Goal: Task Accomplishment & Management: Manage account settings

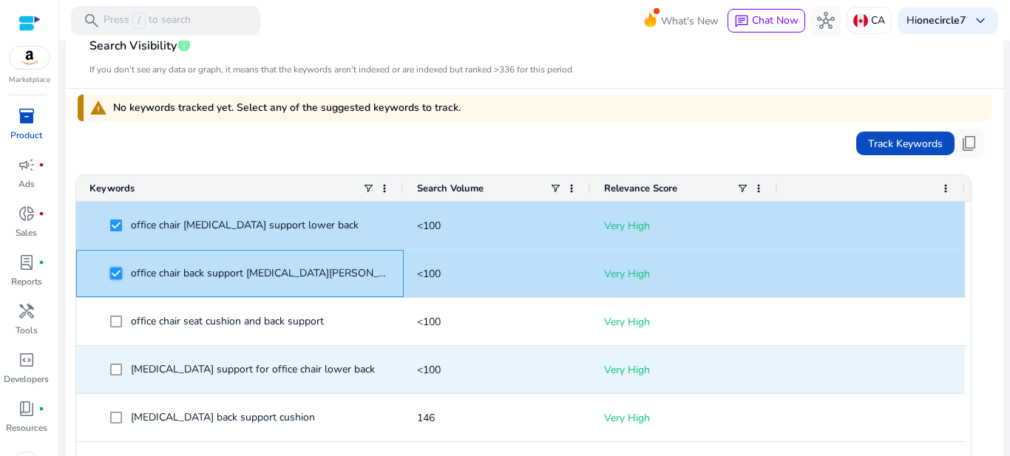
scroll to position [444, 0]
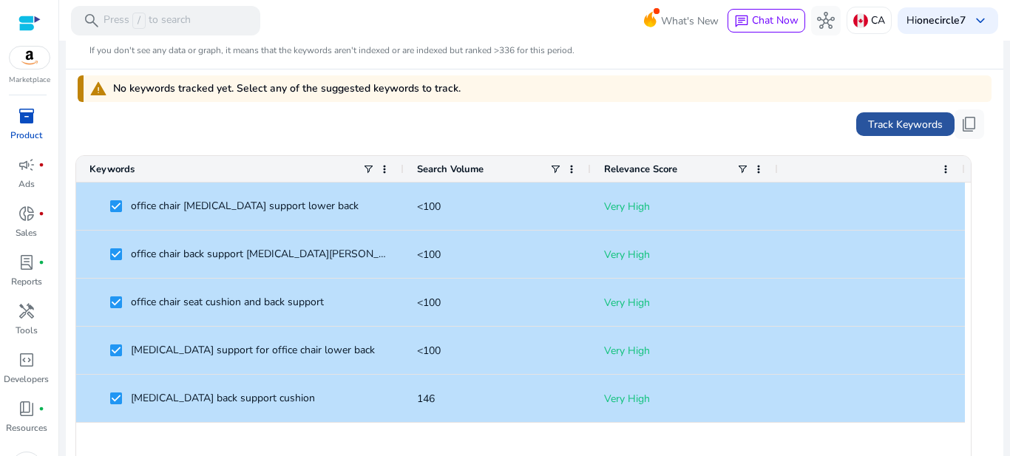
click at [889, 126] on span "Track Keywords" at bounding box center [905, 125] width 75 height 16
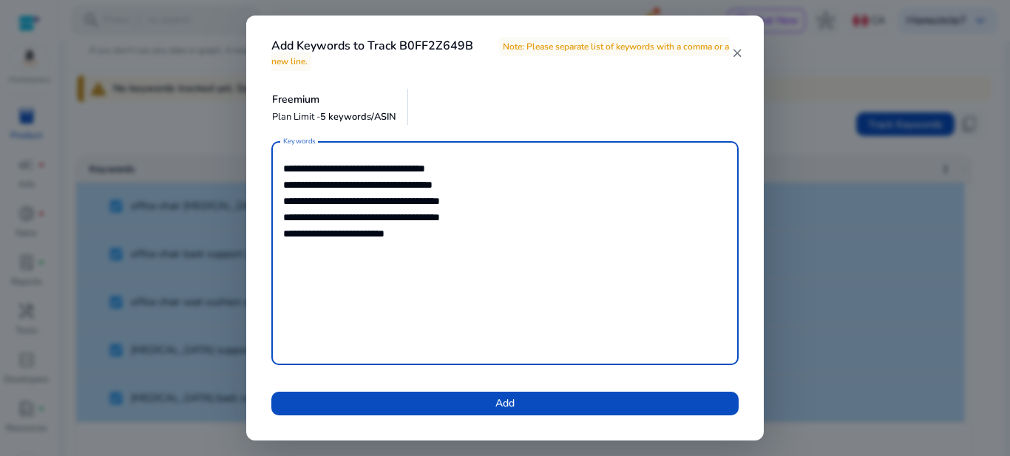
scroll to position [0, 0]
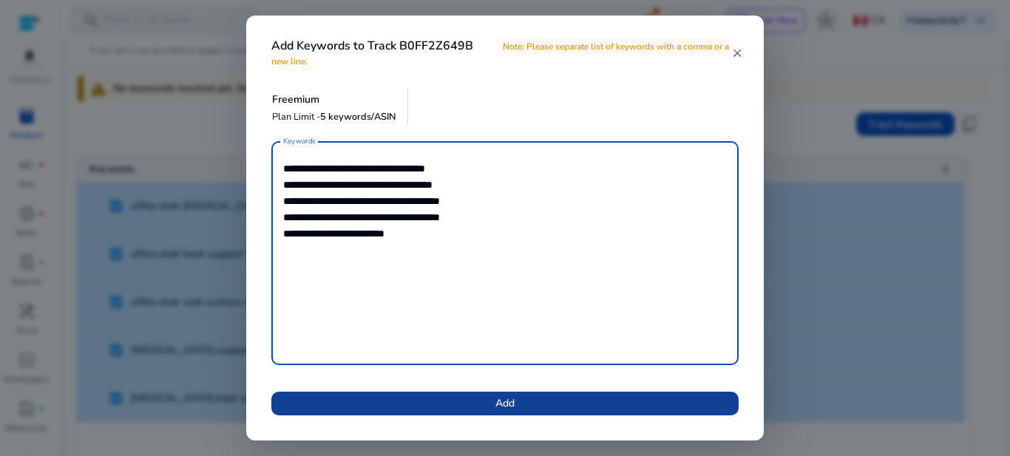
click at [530, 399] on span at bounding box center [504, 403] width 467 height 35
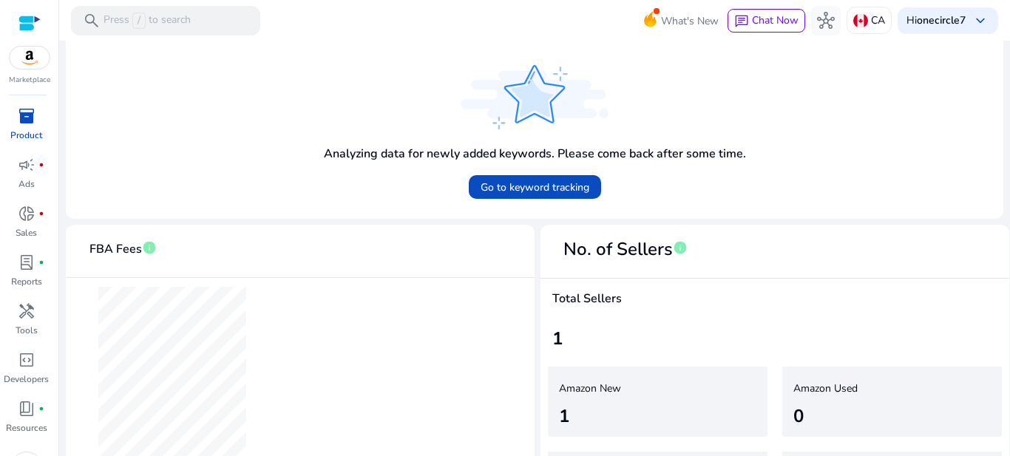
scroll to position [493, 0]
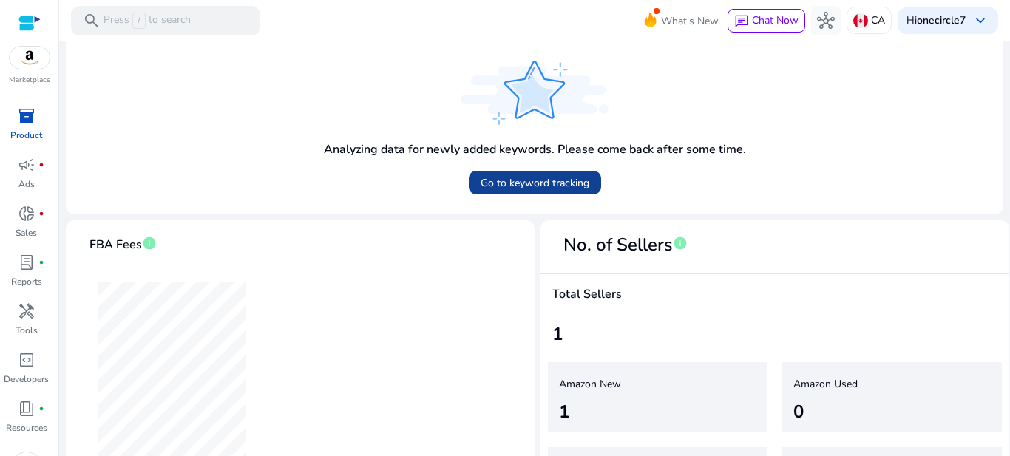
click at [560, 188] on span "Go to keyword tracking" at bounding box center [535, 183] width 109 height 16
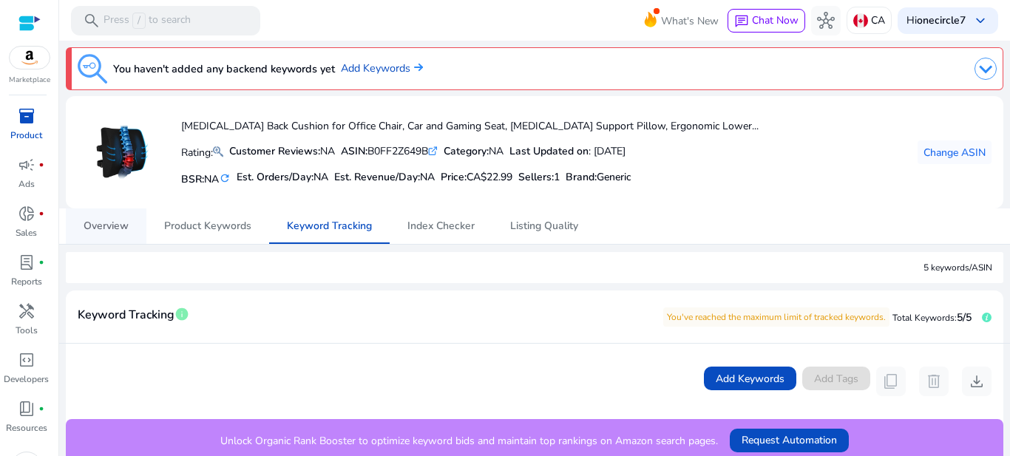
click at [136, 225] on link "Overview" at bounding box center [106, 225] width 81 height 35
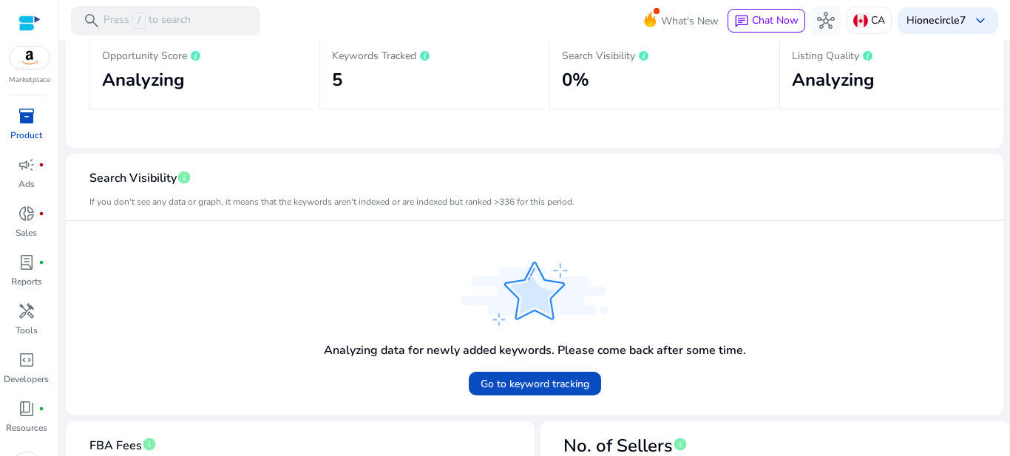
scroll to position [296, 0]
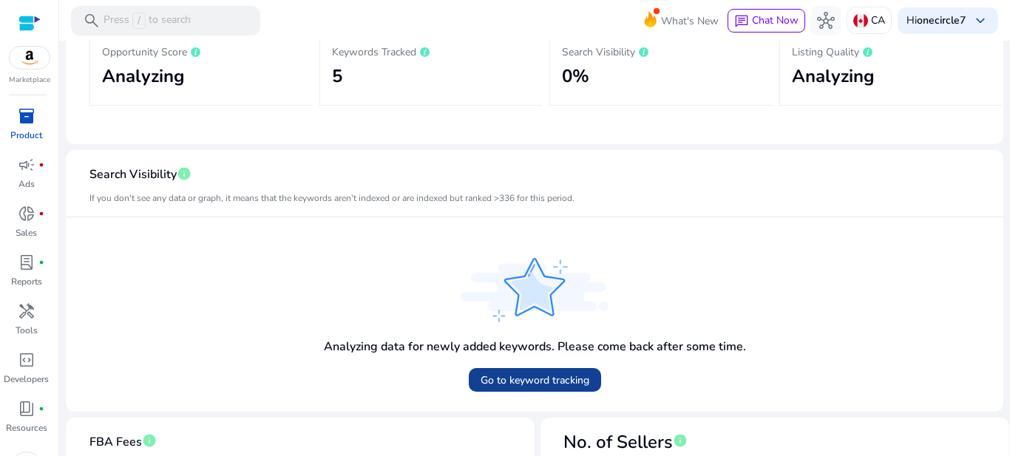
click at [569, 374] on span "Go to keyword tracking" at bounding box center [535, 381] width 109 height 16
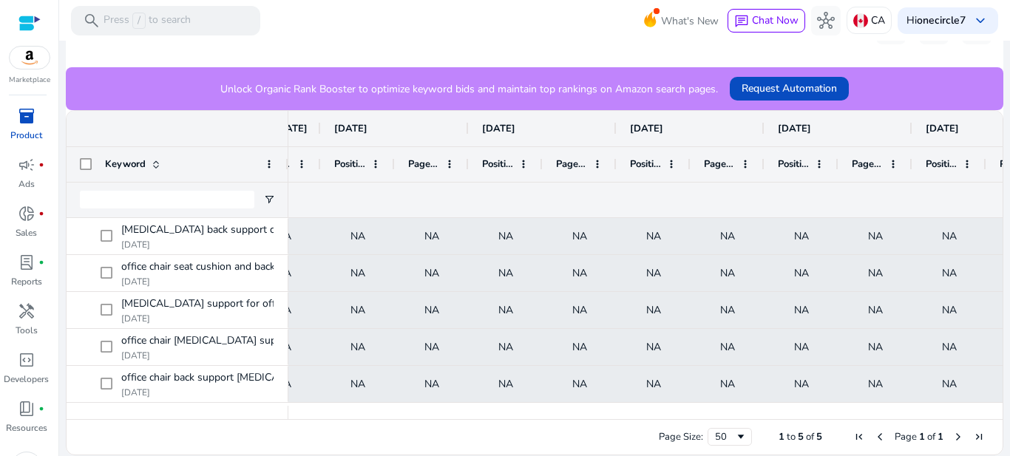
drag, startPoint x: 849, startPoint y: 419, endPoint x: 950, endPoint y: 422, distance: 101.3
click at [963, 422] on div "Page Size: 50 1 to 5 of 5 Page 1 of 1" at bounding box center [535, 436] width 936 height 35
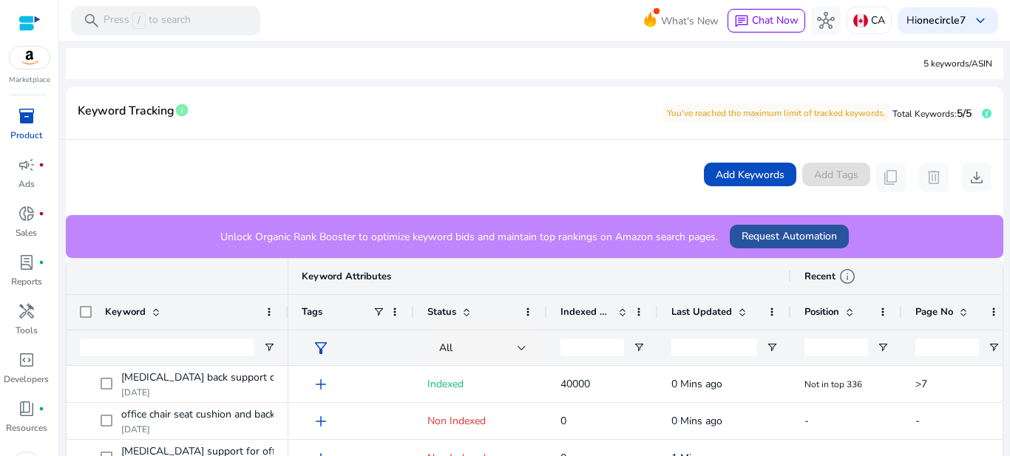
click at [745, 239] on span "Request Automation" at bounding box center [789, 236] width 95 height 16
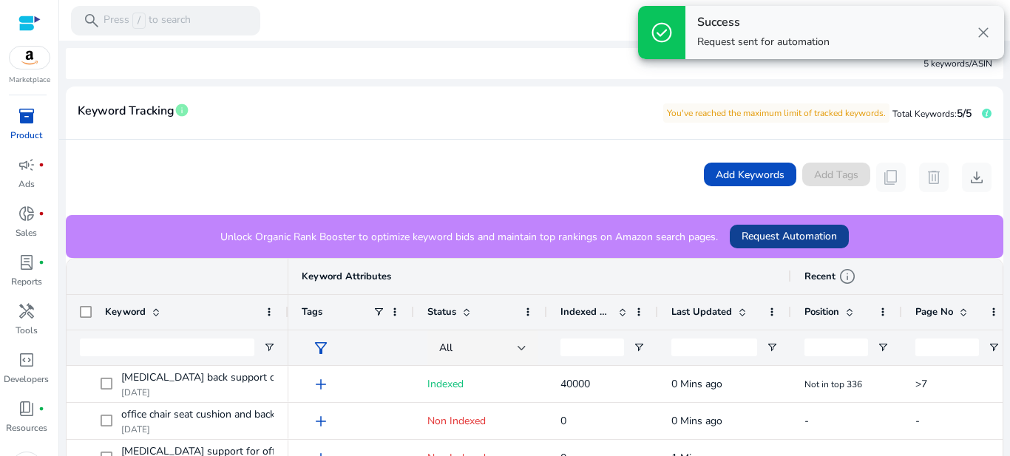
click at [764, 239] on span "Request Automation" at bounding box center [789, 236] width 95 height 16
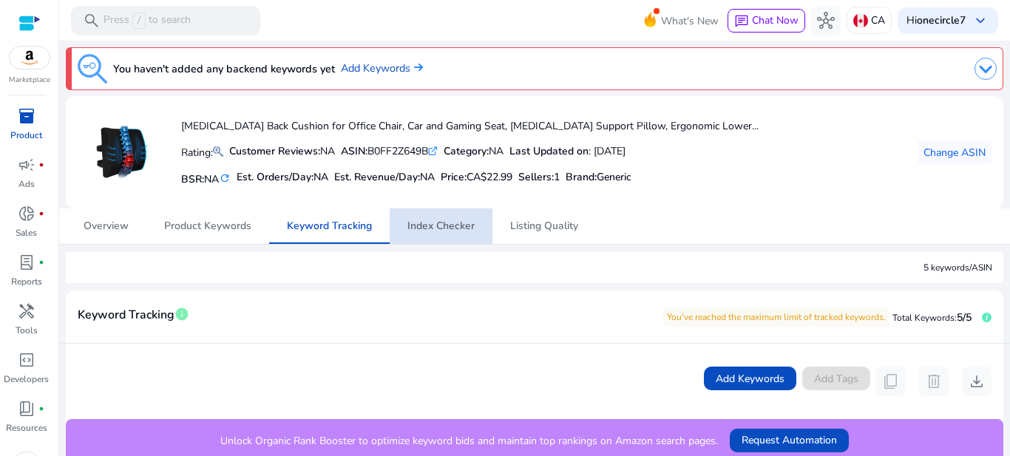
click at [450, 226] on span "Index Checker" at bounding box center [440, 226] width 67 height 10
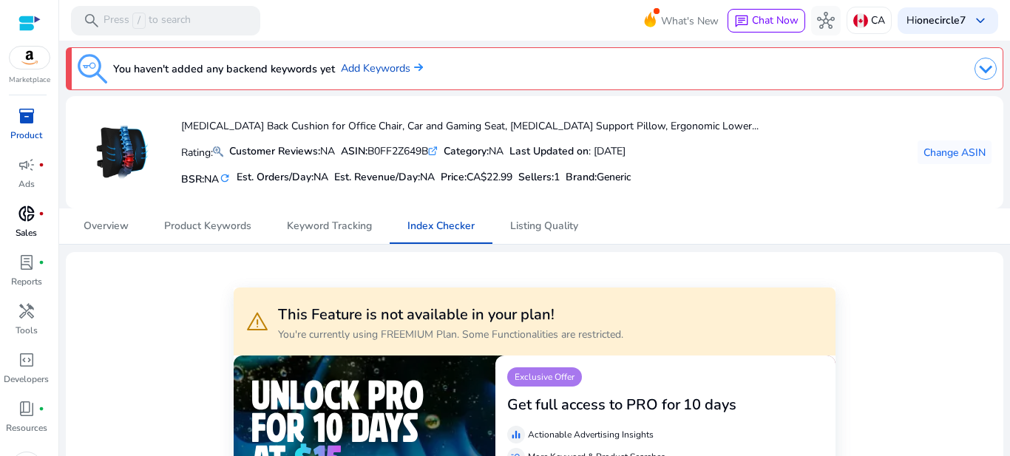
click at [27, 216] on span "donut_small" at bounding box center [27, 214] width 18 height 18
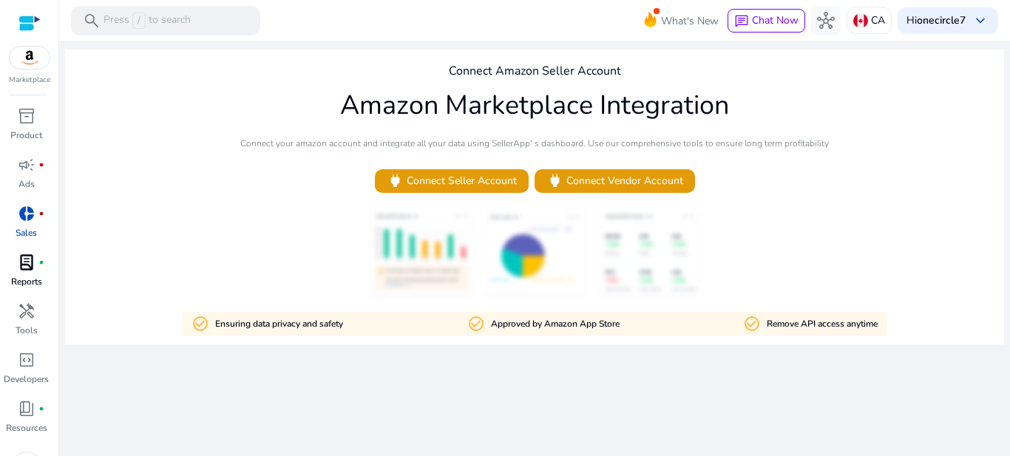
click at [24, 273] on div "lab_profile fiber_manual_record" at bounding box center [26, 263] width 41 height 24
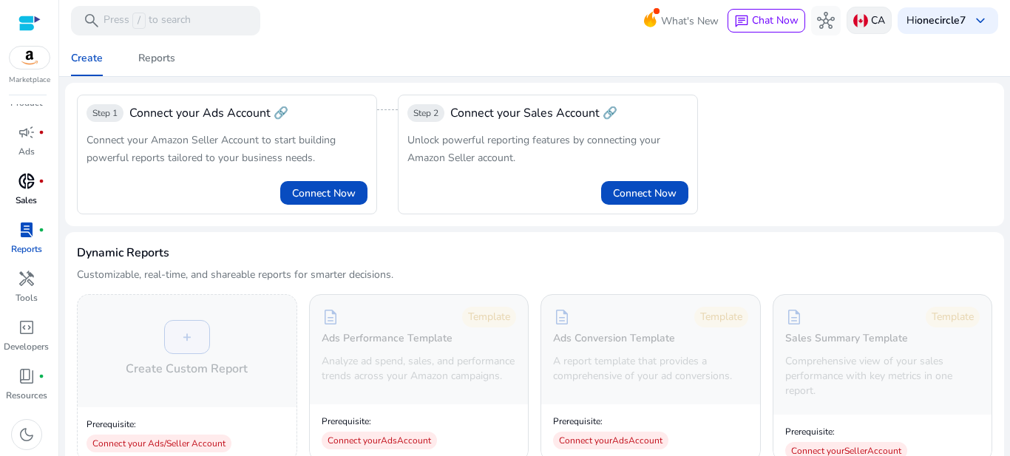
click at [871, 27] on p "CA" at bounding box center [878, 20] width 14 height 26
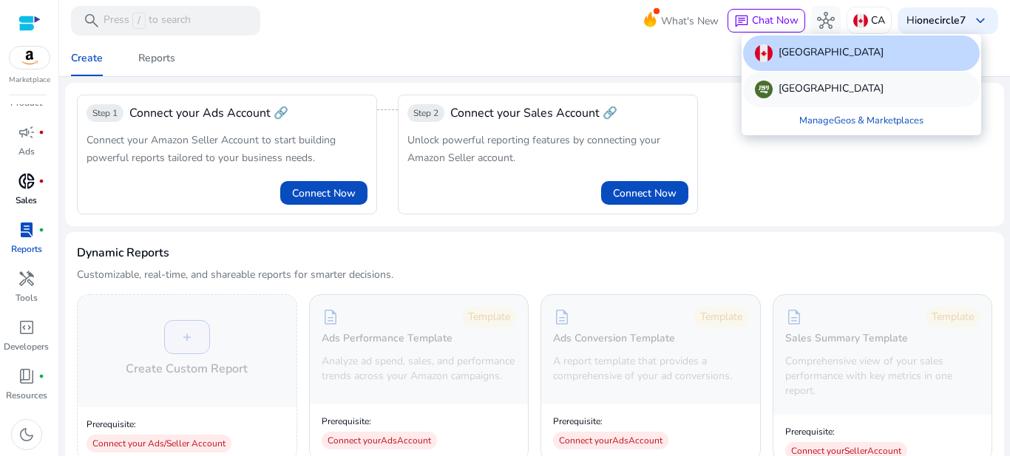
click at [864, 83] on div "[GEOGRAPHIC_DATA]" at bounding box center [861, 89] width 237 height 35
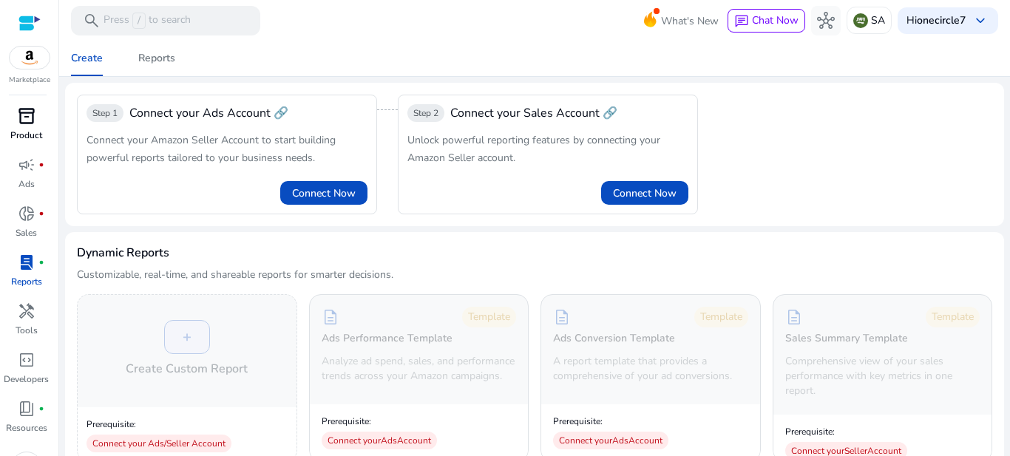
click at [31, 120] on span "inventory_2" at bounding box center [27, 116] width 18 height 18
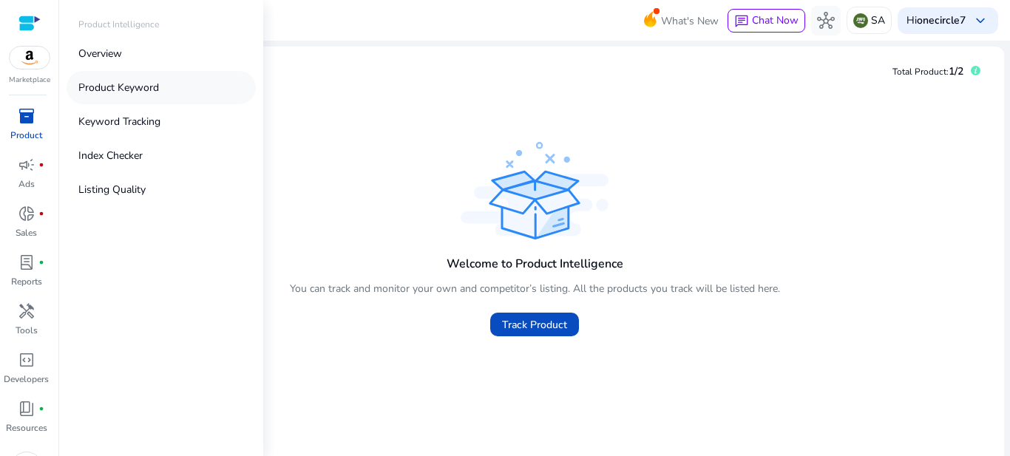
click at [169, 88] on link "Product Keyword" at bounding box center [161, 87] width 189 height 33
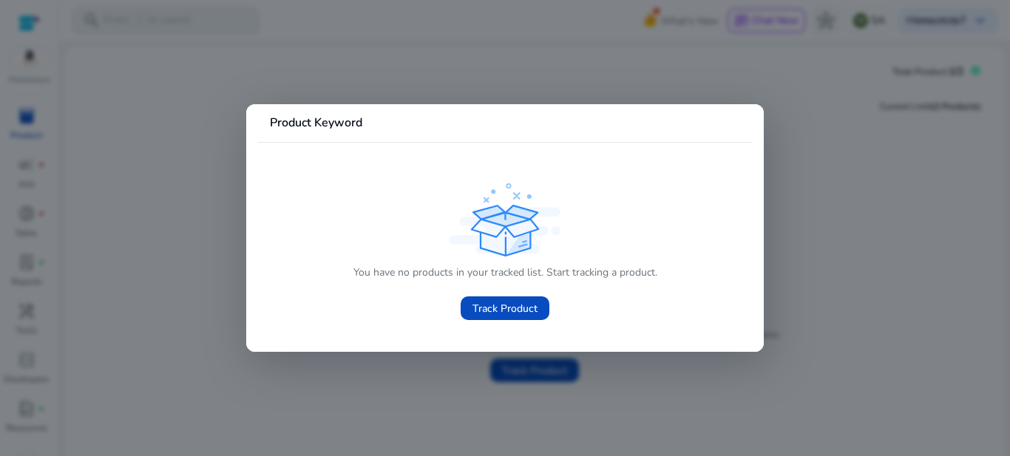
click at [828, 291] on div at bounding box center [505, 228] width 1010 height 456
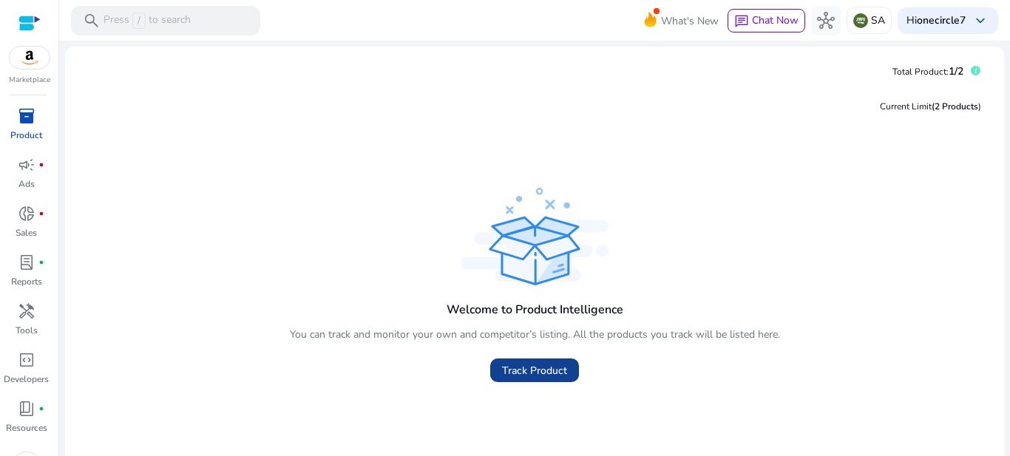
click at [546, 367] on span "Track Product" at bounding box center [534, 371] width 65 height 16
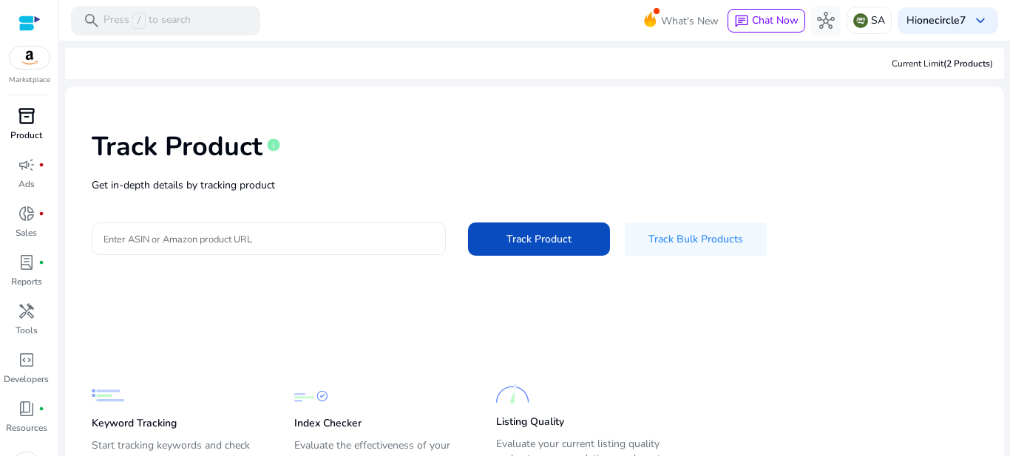
click at [312, 248] on div at bounding box center [269, 239] width 330 height 33
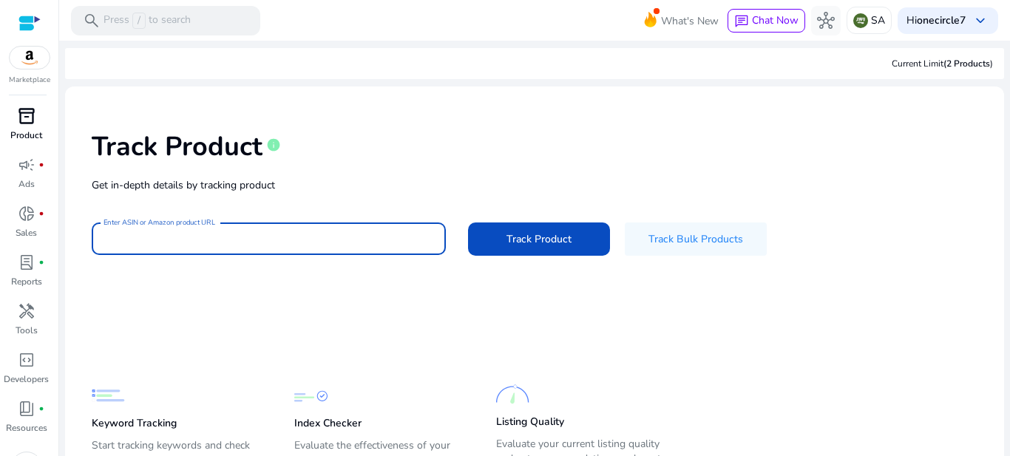
paste input "**********"
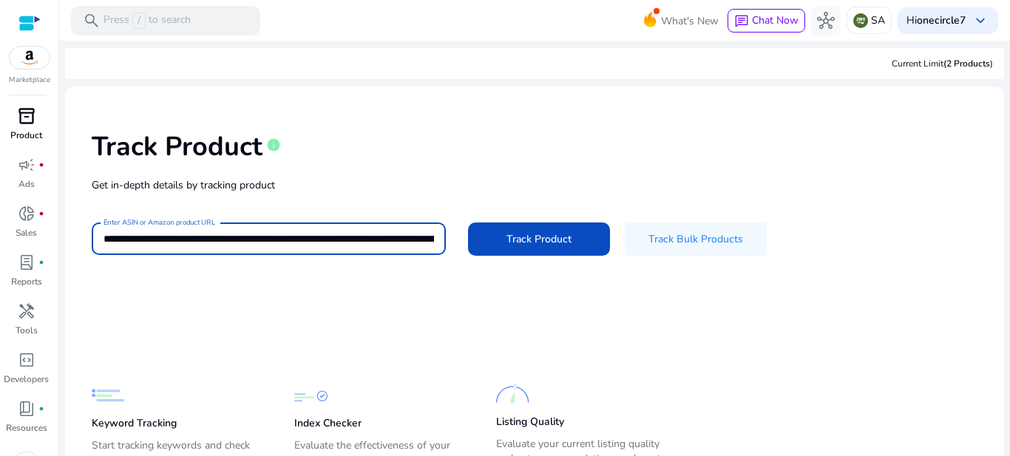
scroll to position [0, 1844]
type input "**********"
click at [577, 237] on span at bounding box center [539, 238] width 142 height 35
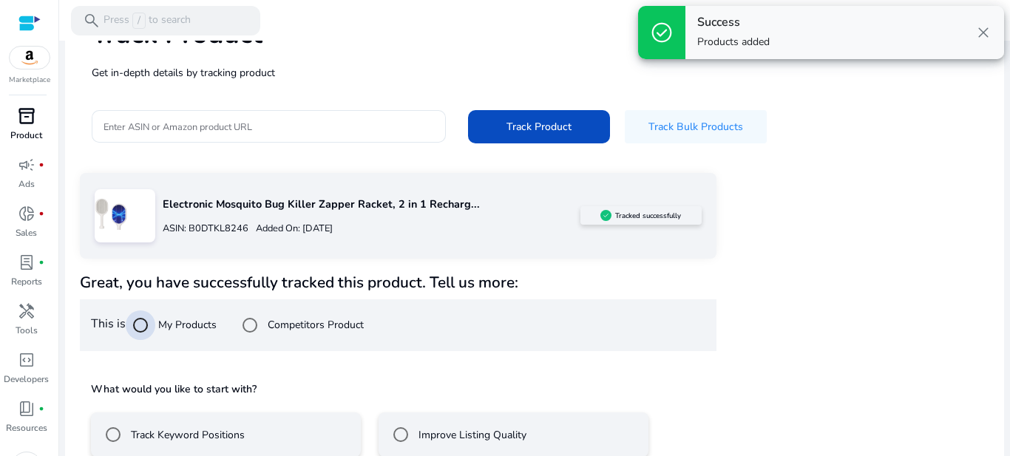
scroll to position [193, 0]
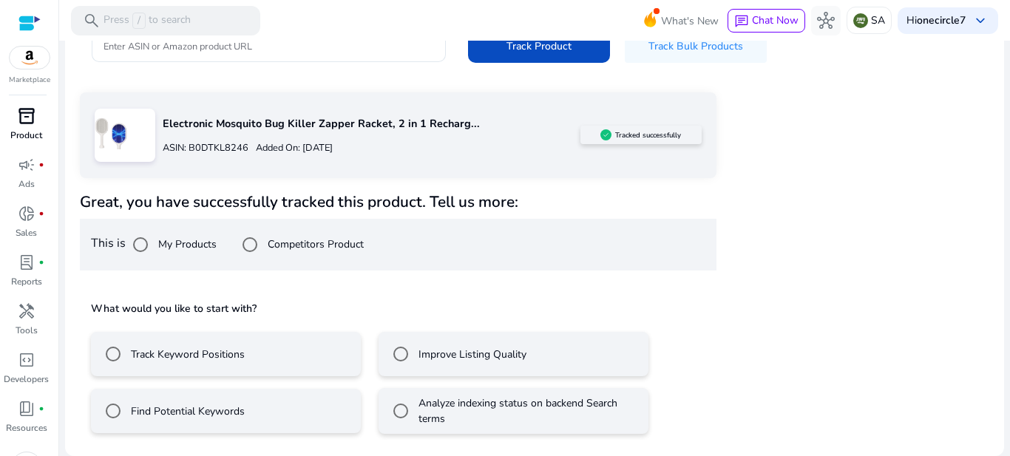
click at [470, 414] on label "Analyze indexing status on backend Search terms" at bounding box center [529, 411] width 226 height 31
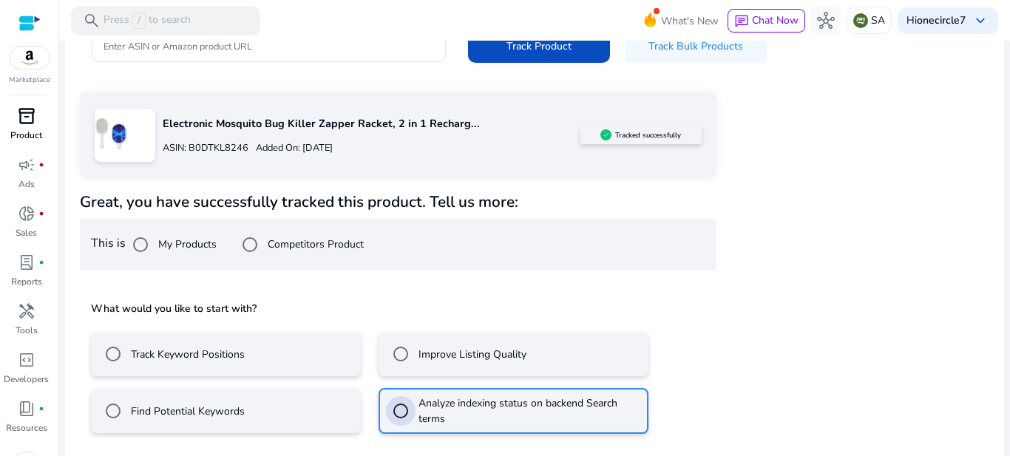
scroll to position [259, 0]
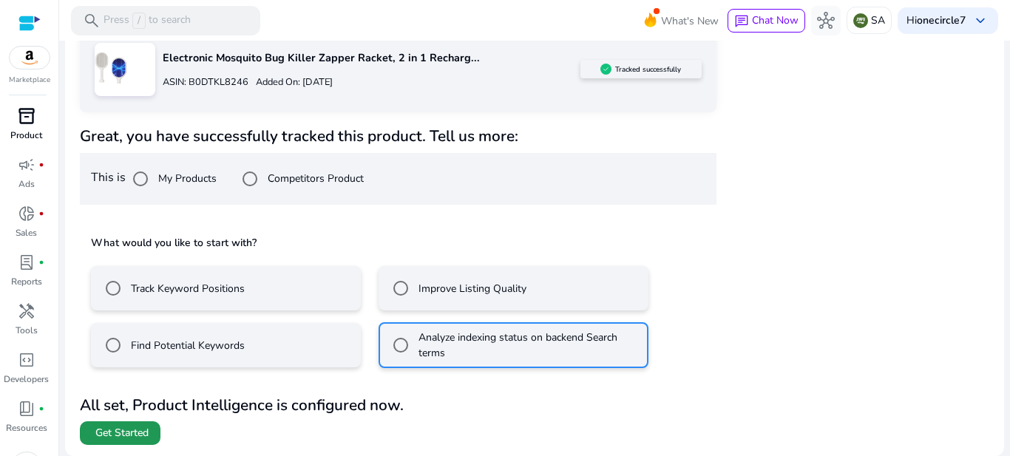
click at [130, 433] on span "Get Started" at bounding box center [121, 433] width 53 height 15
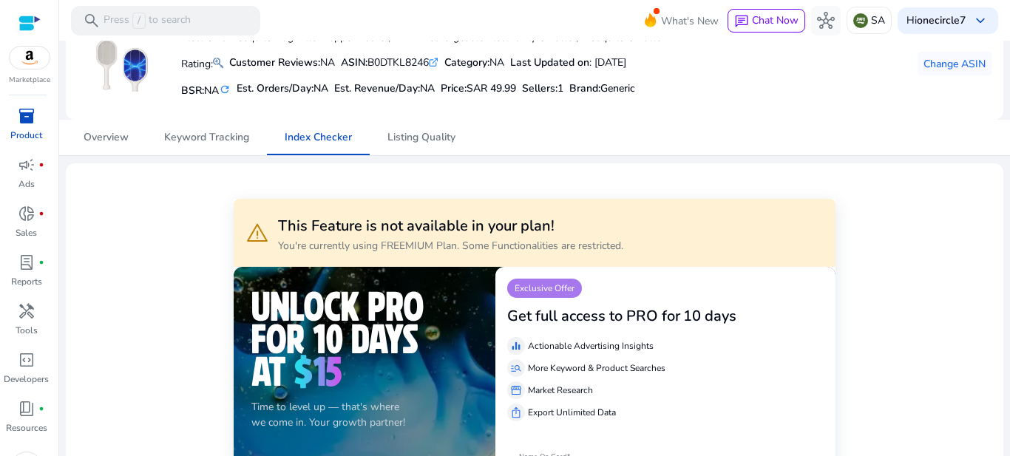
scroll to position [74, 0]
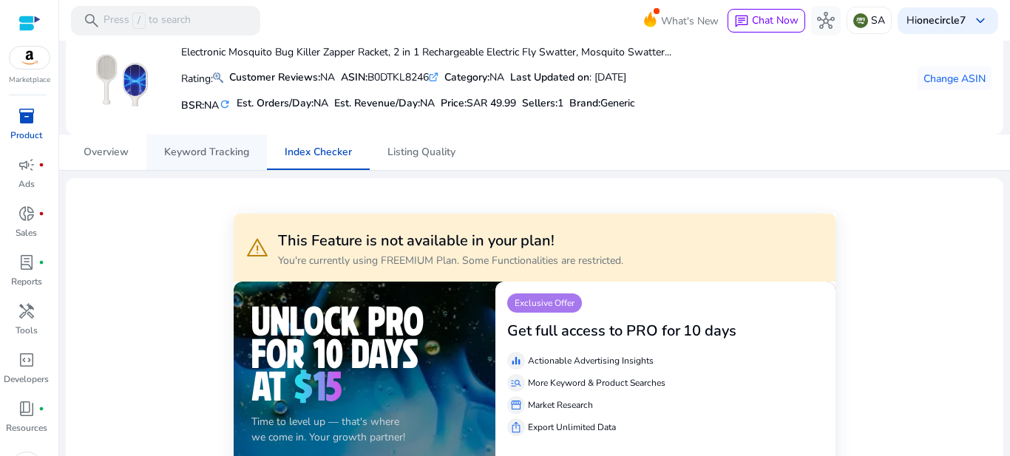
click at [206, 152] on span "Keyword Tracking" at bounding box center [206, 152] width 85 height 10
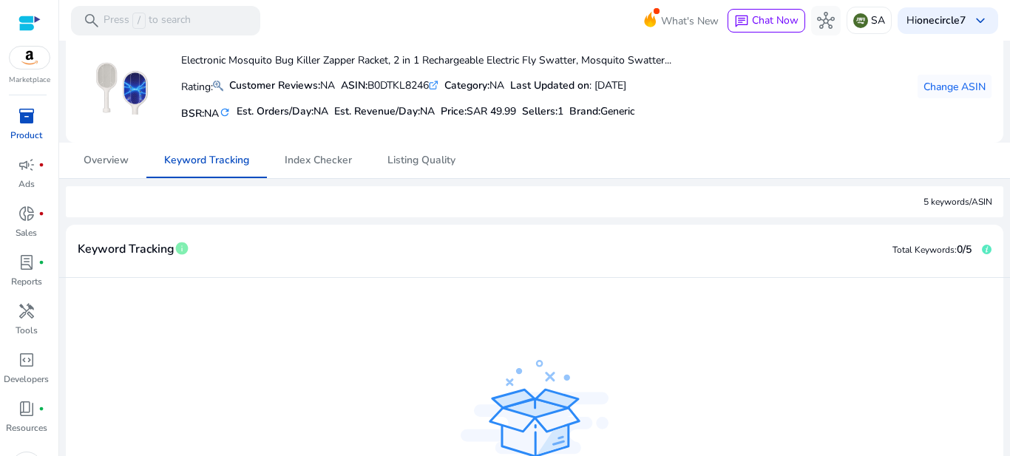
scroll to position [148, 0]
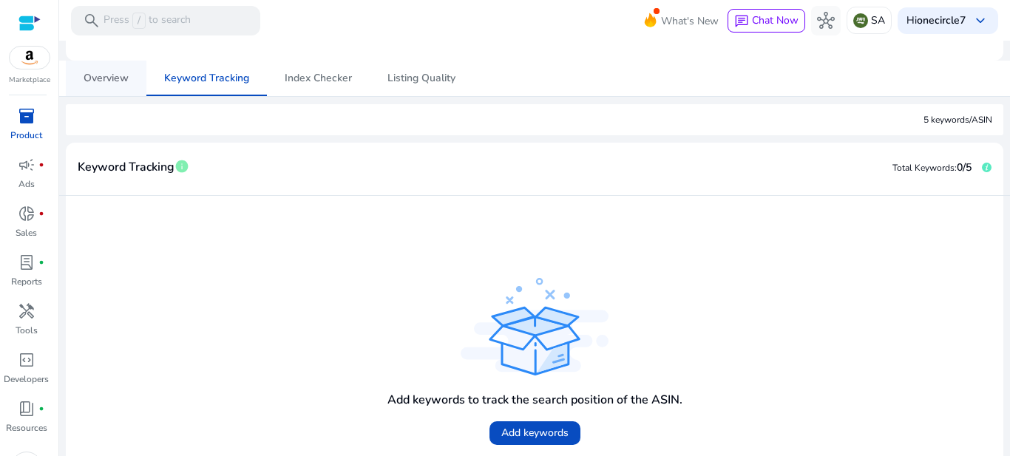
click at [119, 73] on span "Overview" at bounding box center [106, 78] width 45 height 10
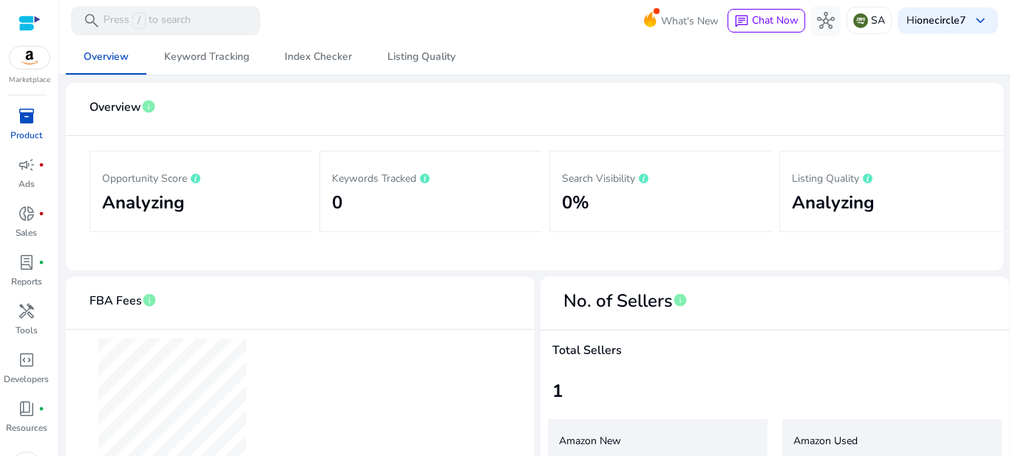
scroll to position [4, 0]
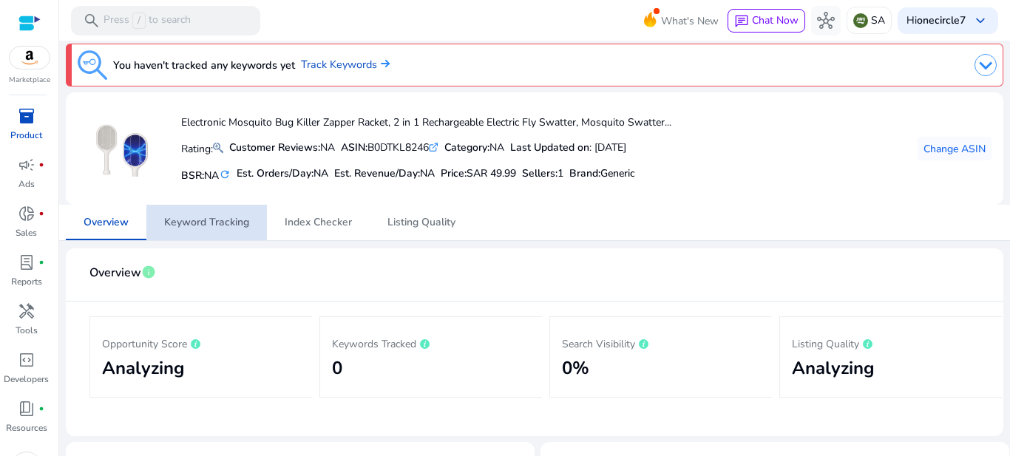
click at [192, 236] on span "Keyword Tracking" at bounding box center [206, 222] width 85 height 35
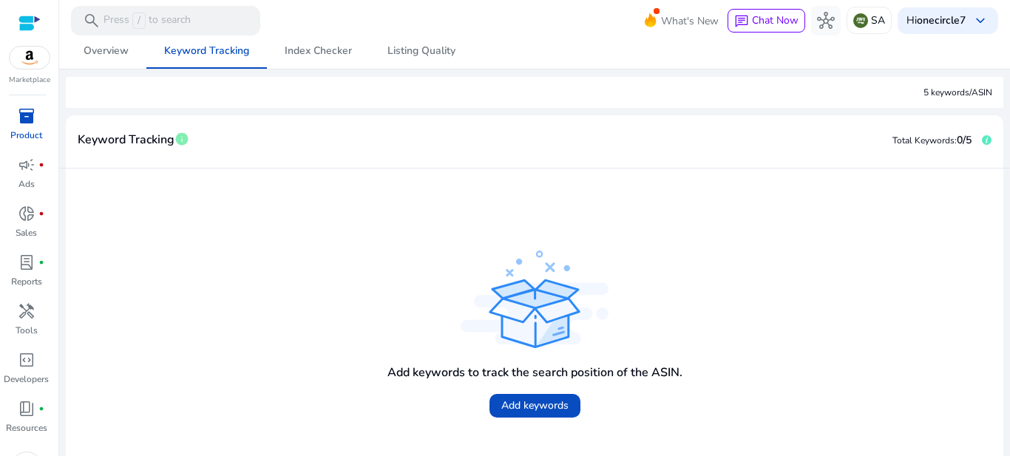
scroll to position [229, 0]
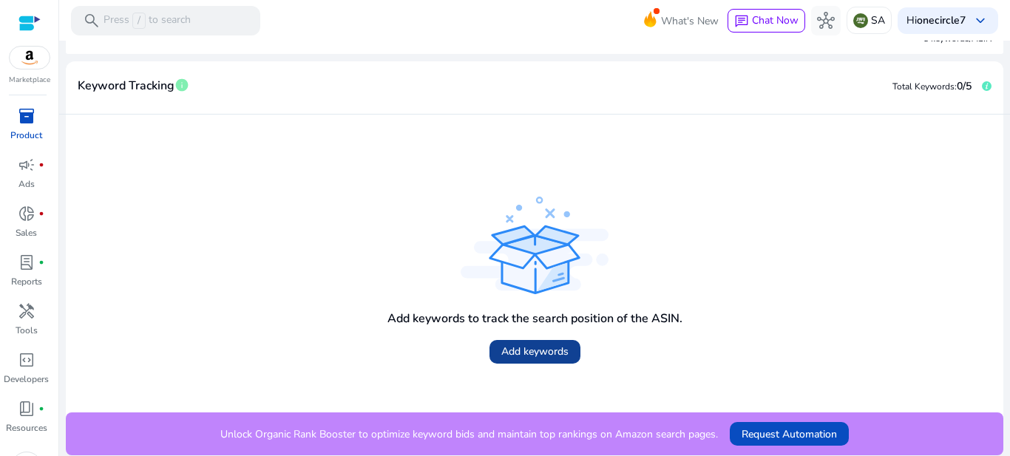
click at [540, 357] on span "Add keywords" at bounding box center [534, 352] width 67 height 16
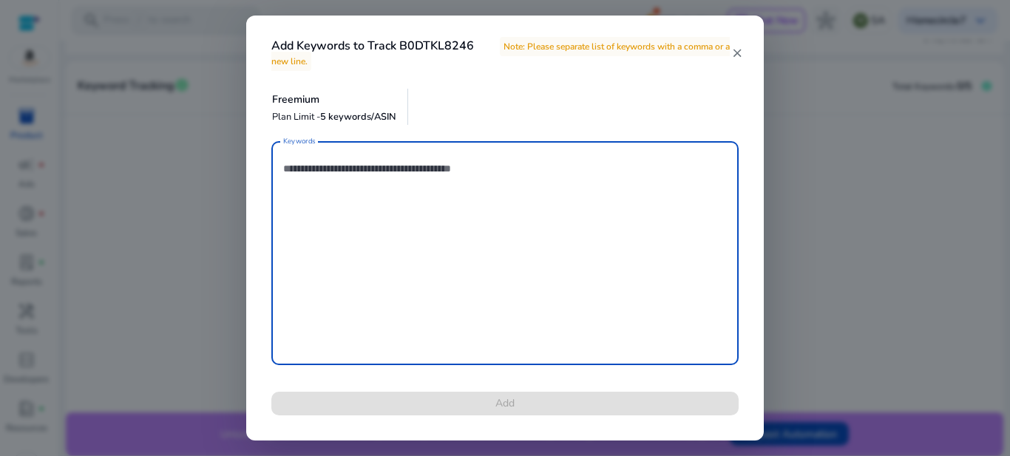
click at [737, 52] on mat-icon "close" at bounding box center [736, 53] width 13 height 13
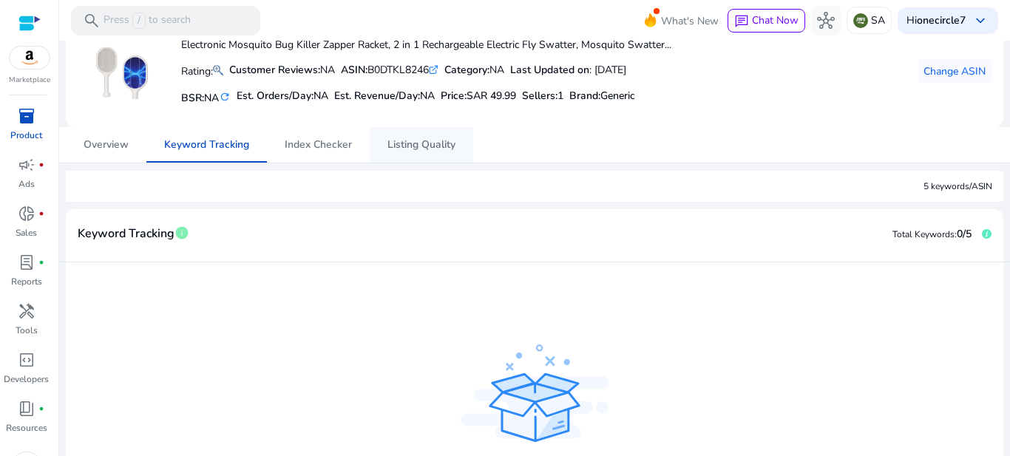
scroll to position [0, 0]
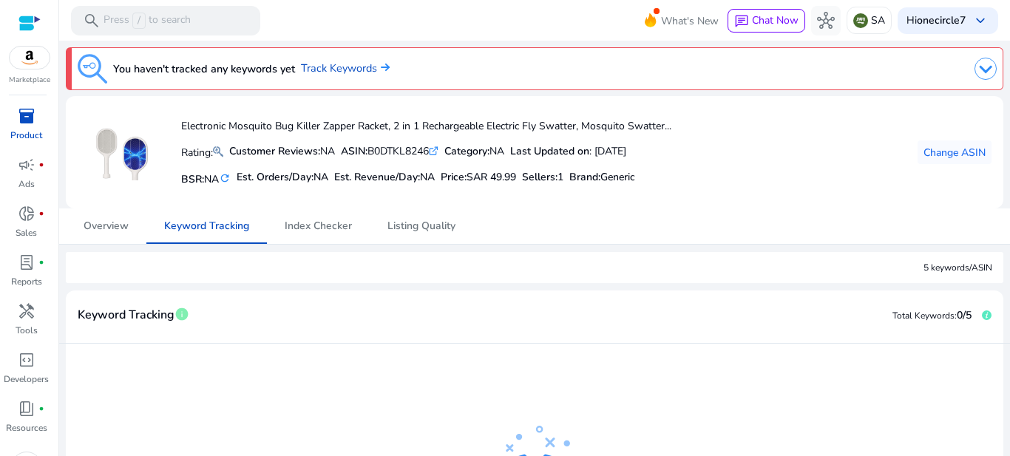
click at [32, 50] on img at bounding box center [30, 58] width 40 height 22
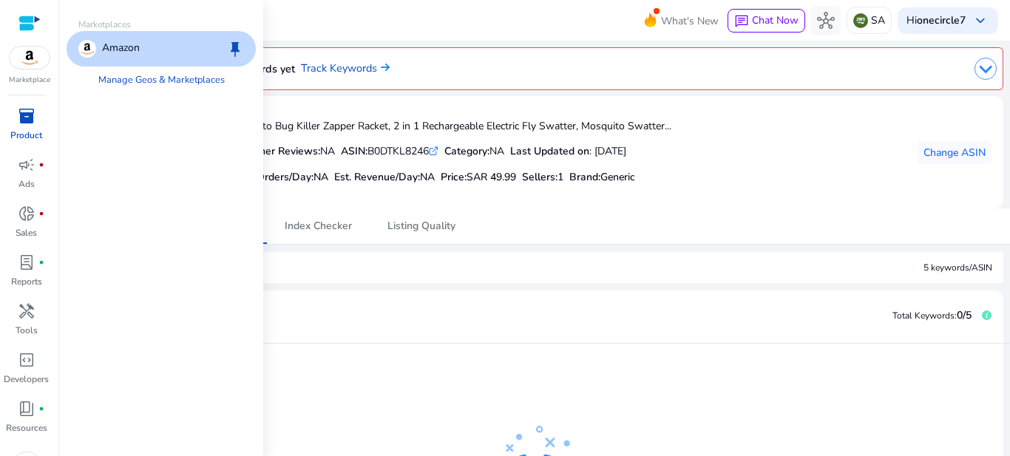
click at [32, 50] on img at bounding box center [30, 58] width 40 height 22
click at [29, 18] on div at bounding box center [29, 23] width 22 height 17
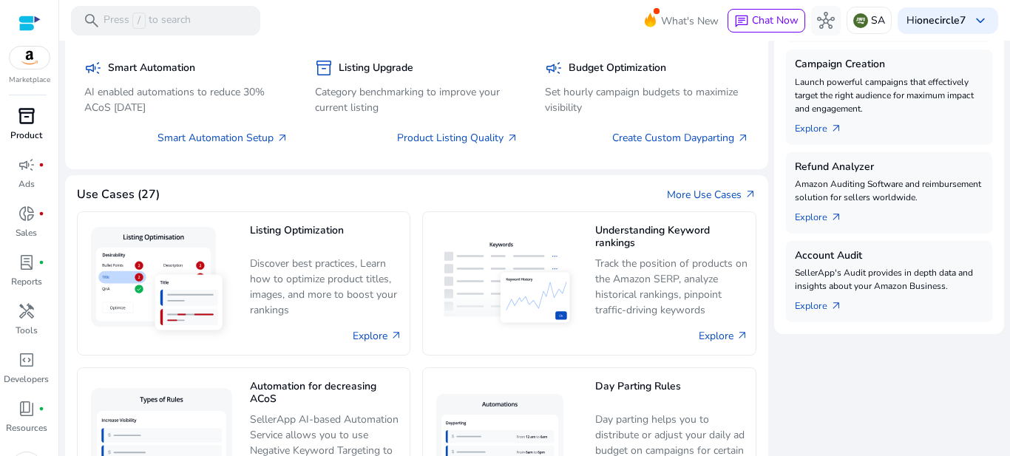
scroll to position [665, 0]
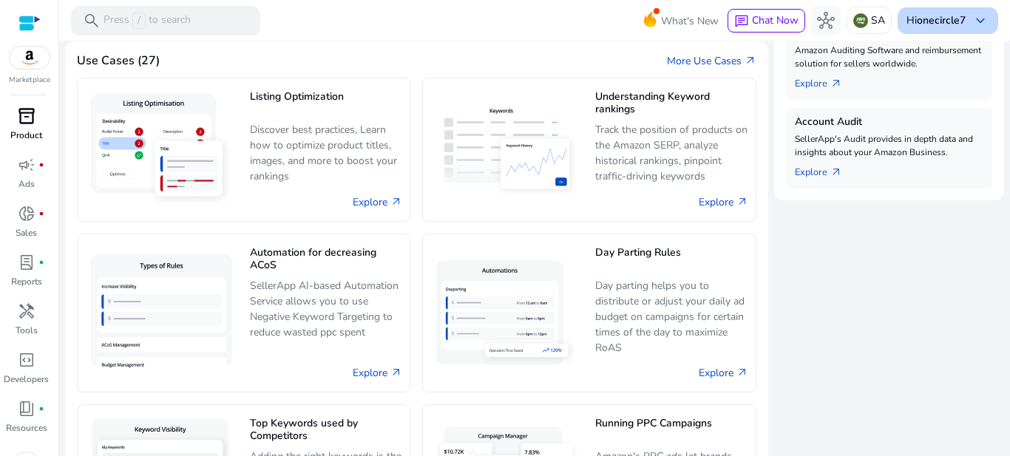
click at [974, 22] on span "keyboard_arrow_down" at bounding box center [981, 21] width 18 height 18
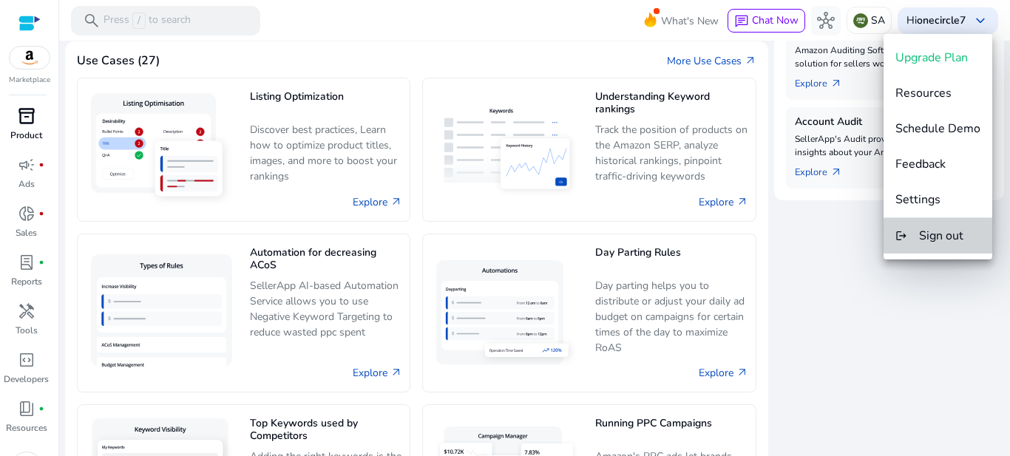
click at [952, 228] on span "Sign out" at bounding box center [941, 236] width 44 height 16
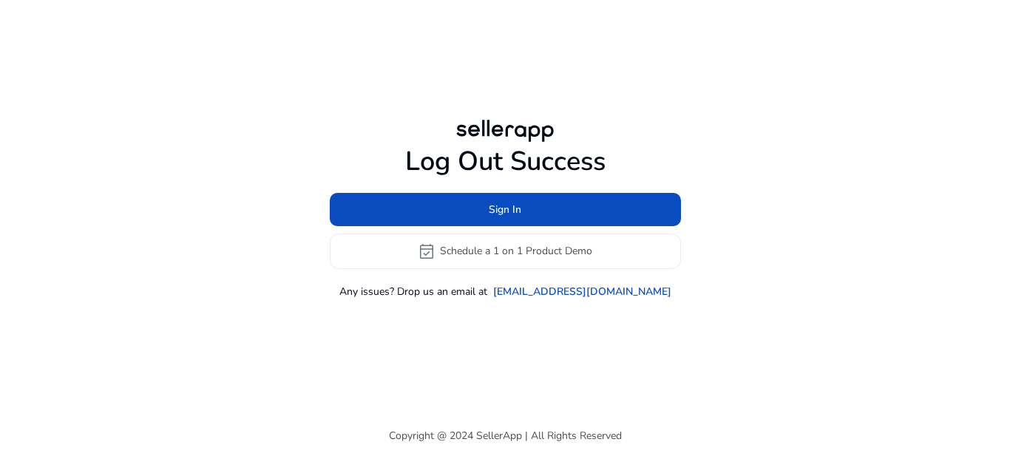
click at [803, 244] on div "Log Out Success Sign In event_available Schedule a 1 on 1 Product Demo Any issu…" at bounding box center [505, 207] width 827 height 183
